Goal: Use online tool/utility

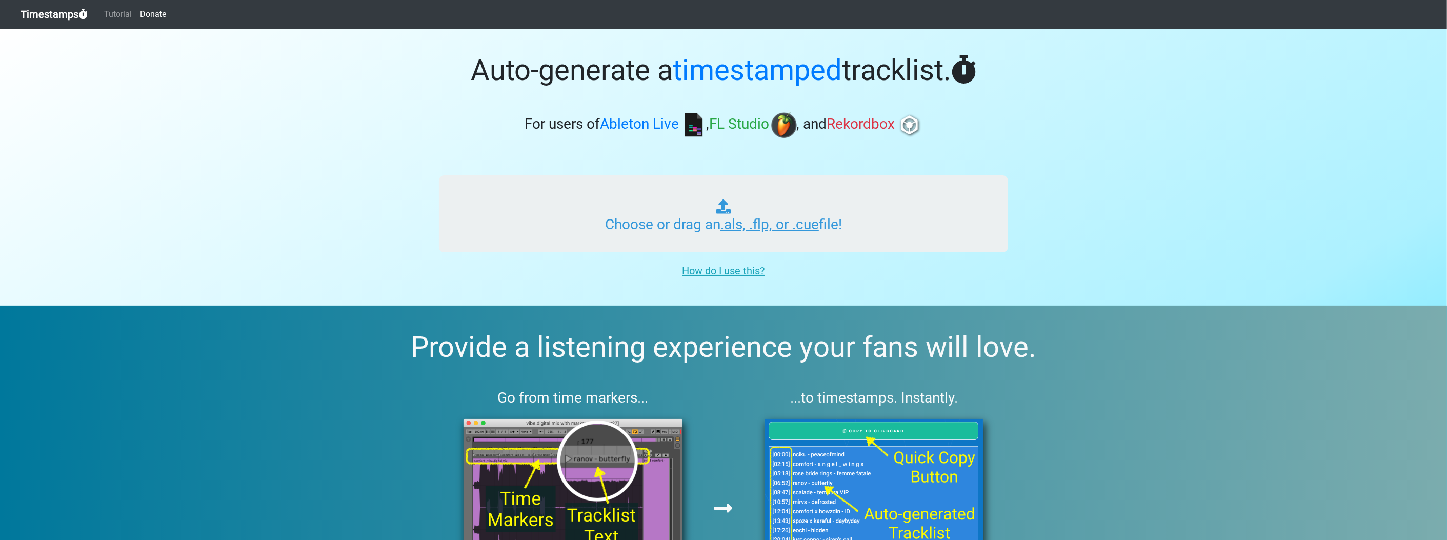
click at [606, 209] on input "Choose or drag an .als, .flp, or .cue file!" at bounding box center [723, 213] width 569 height 77
type input "C:\fakepath\makinc1 MIX1.flp"
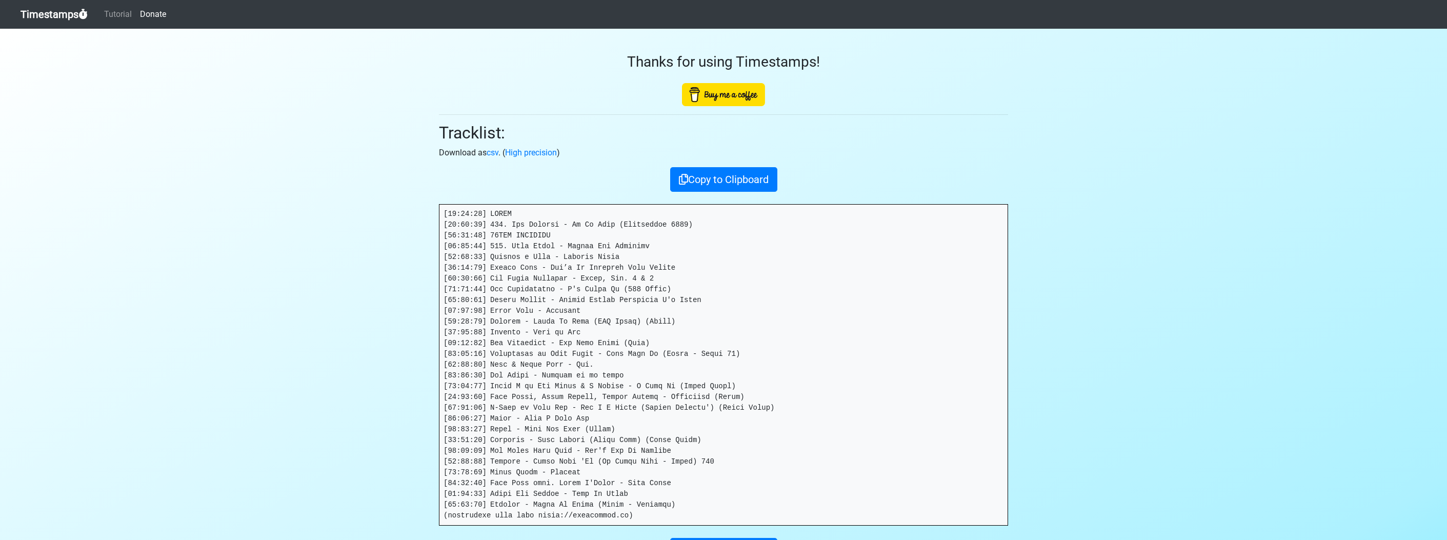
scroll to position [104, 0]
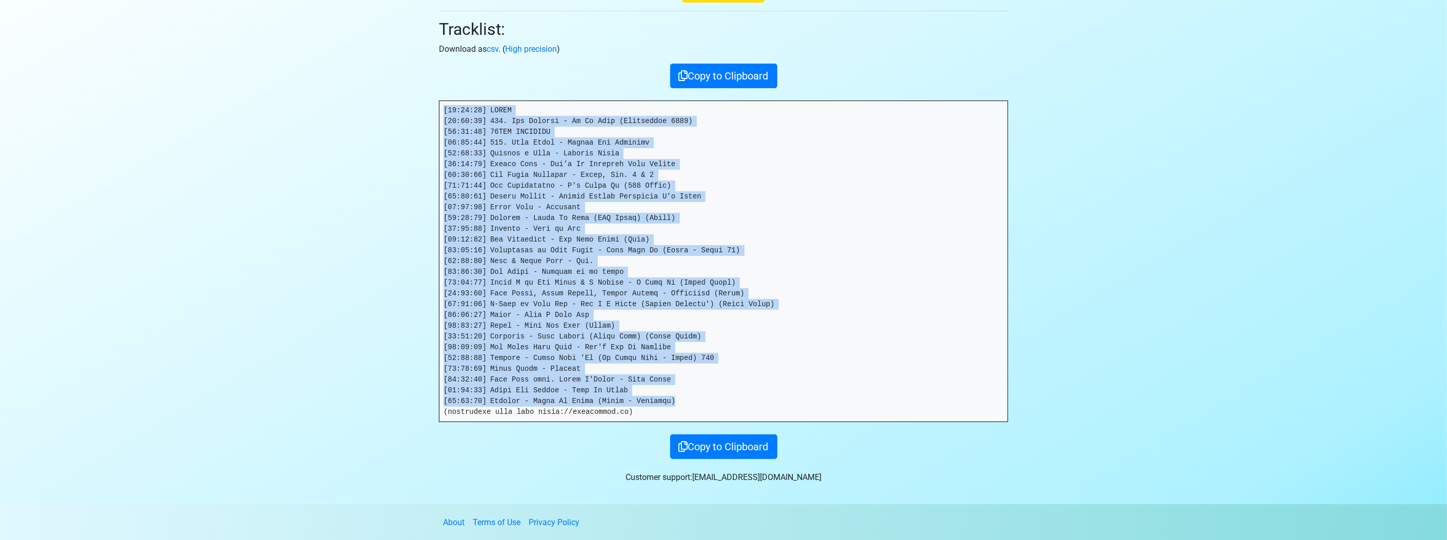
drag, startPoint x: 638, startPoint y: 390, endPoint x: 440, endPoint y: 106, distance: 345.8
click at [440, 106] on pre at bounding box center [723, 261] width 568 height 320
drag, startPoint x: 440, startPoint y: 106, endPoint x: 461, endPoint y: 109, distance: 20.8
copy pre "[00:00:00] INTRO [00:00:03] 001. The Beatles - In My Life (Remastered 2009) [00…"
